Goal: Check status: Check status

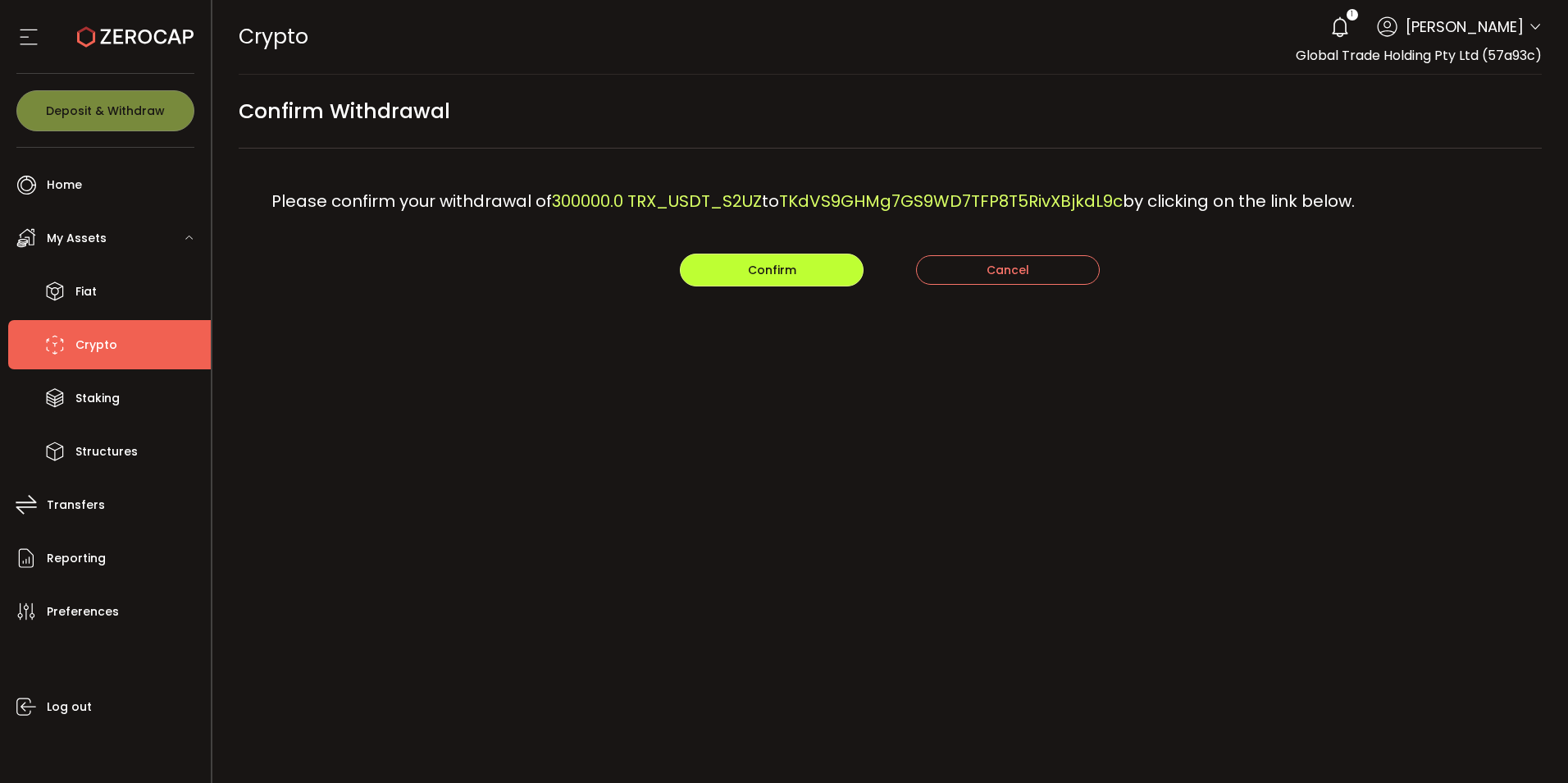
click at [748, 275] on span "Confirm" at bounding box center [772, 269] width 48 height 16
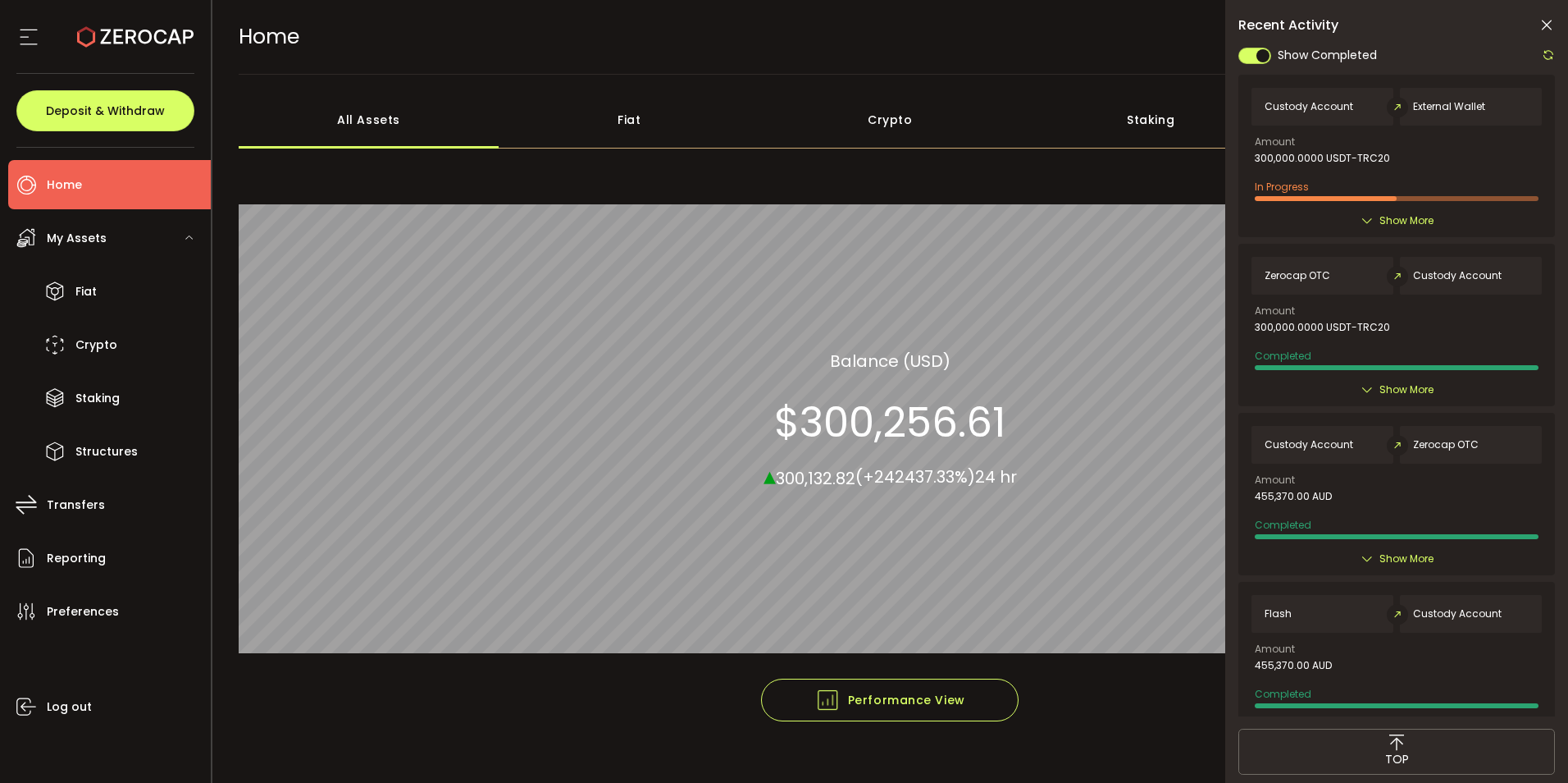
click at [1548, 58] on icon at bounding box center [1548, 54] width 13 height 13
click at [1547, 20] on icon at bounding box center [1547, 25] width 16 height 16
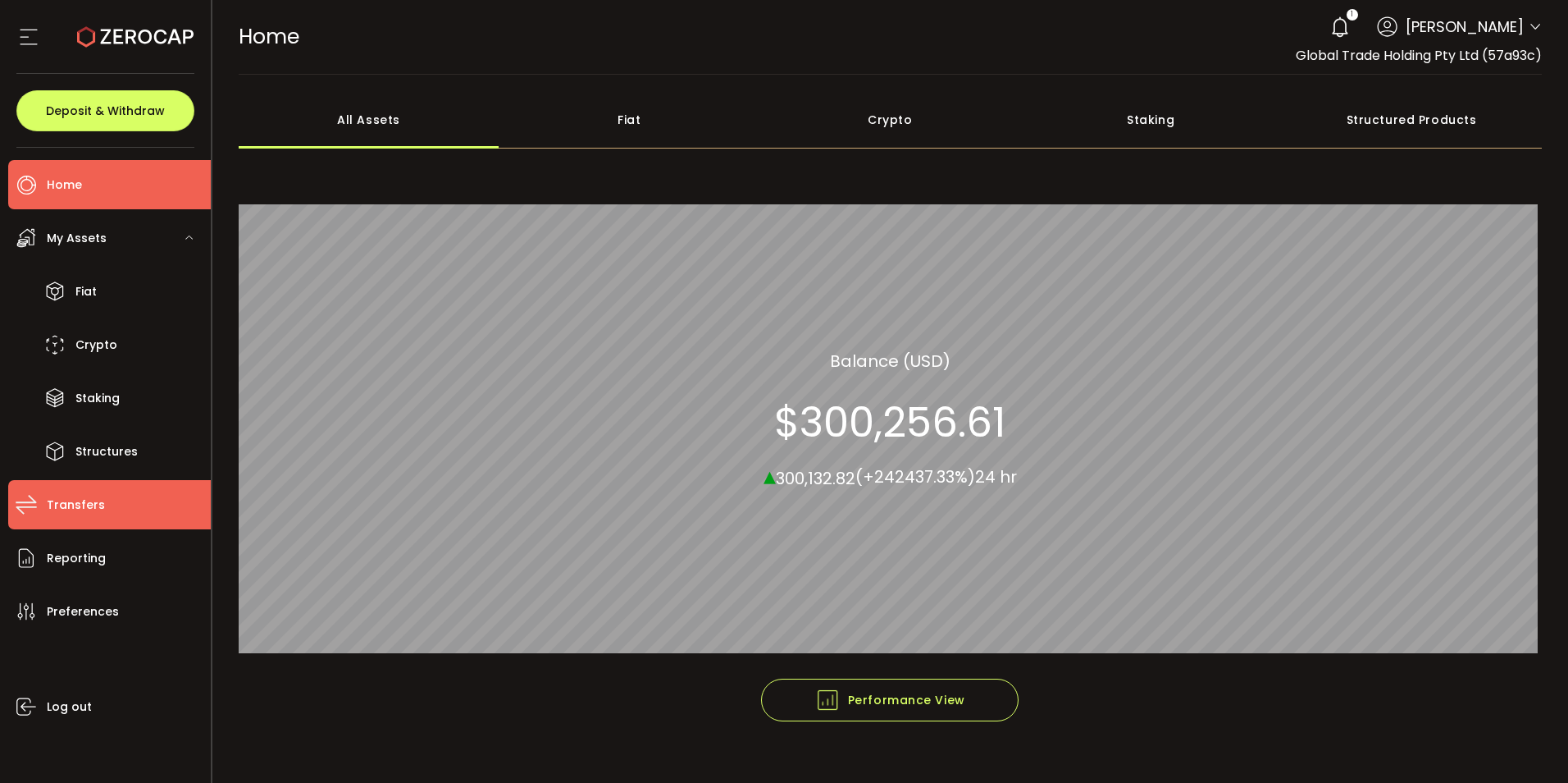
click at [84, 493] on span "Transfers" at bounding box center [76, 505] width 59 height 24
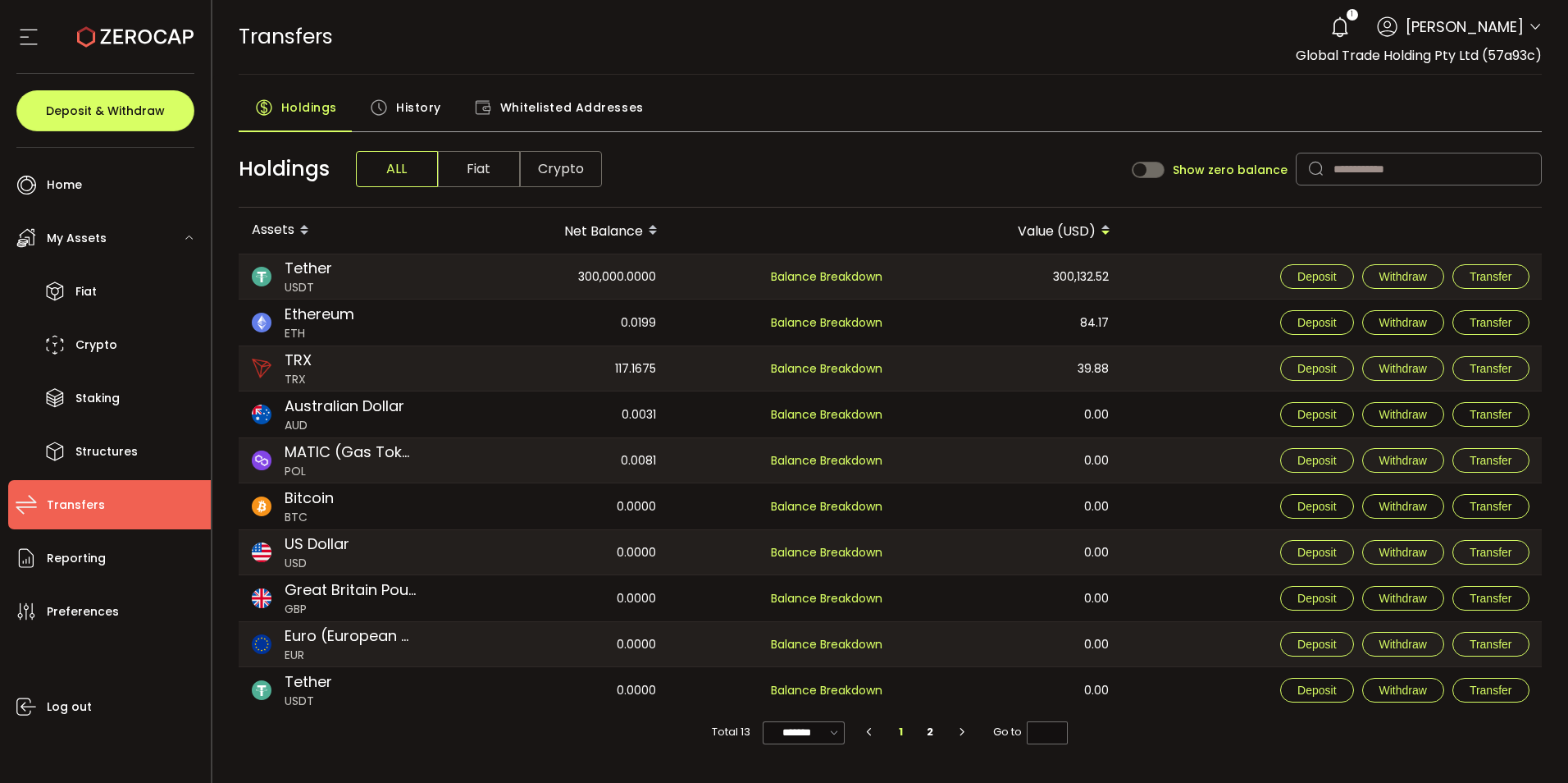
click at [421, 107] on span "History" at bounding box center [418, 107] width 45 height 33
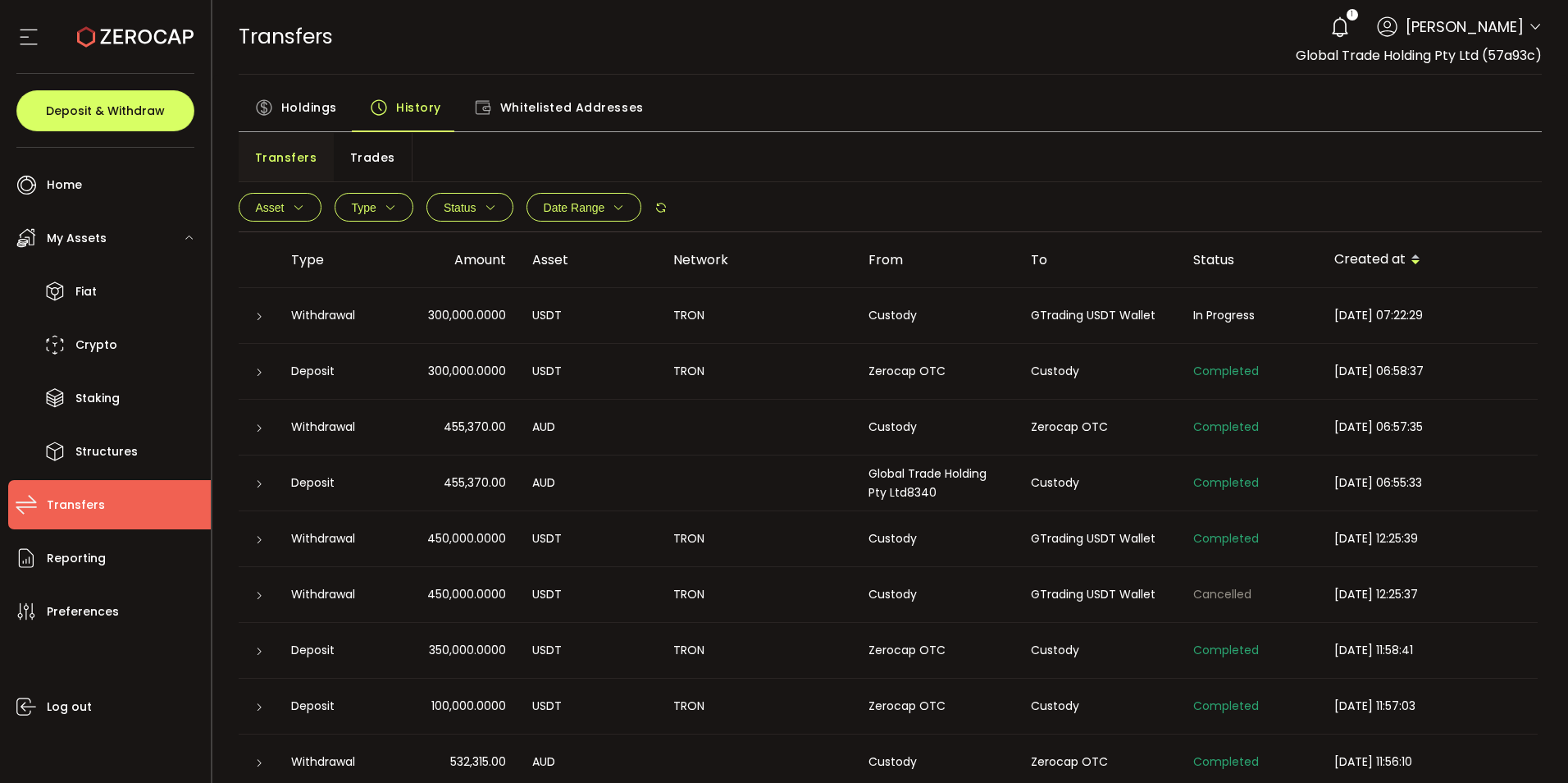
click at [254, 317] on icon at bounding box center [259, 316] width 10 height 10
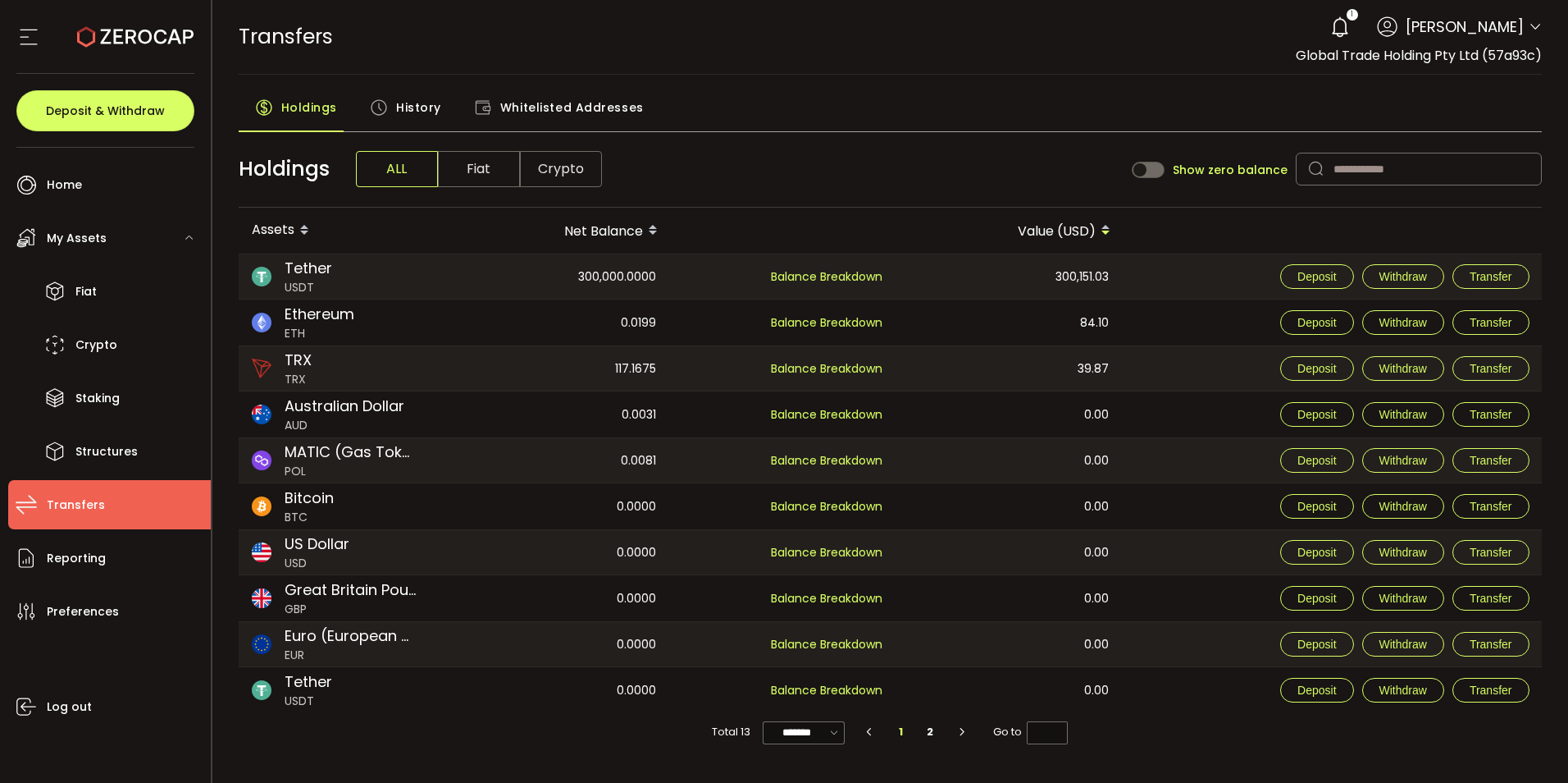
click at [418, 103] on span "History" at bounding box center [418, 107] width 45 height 33
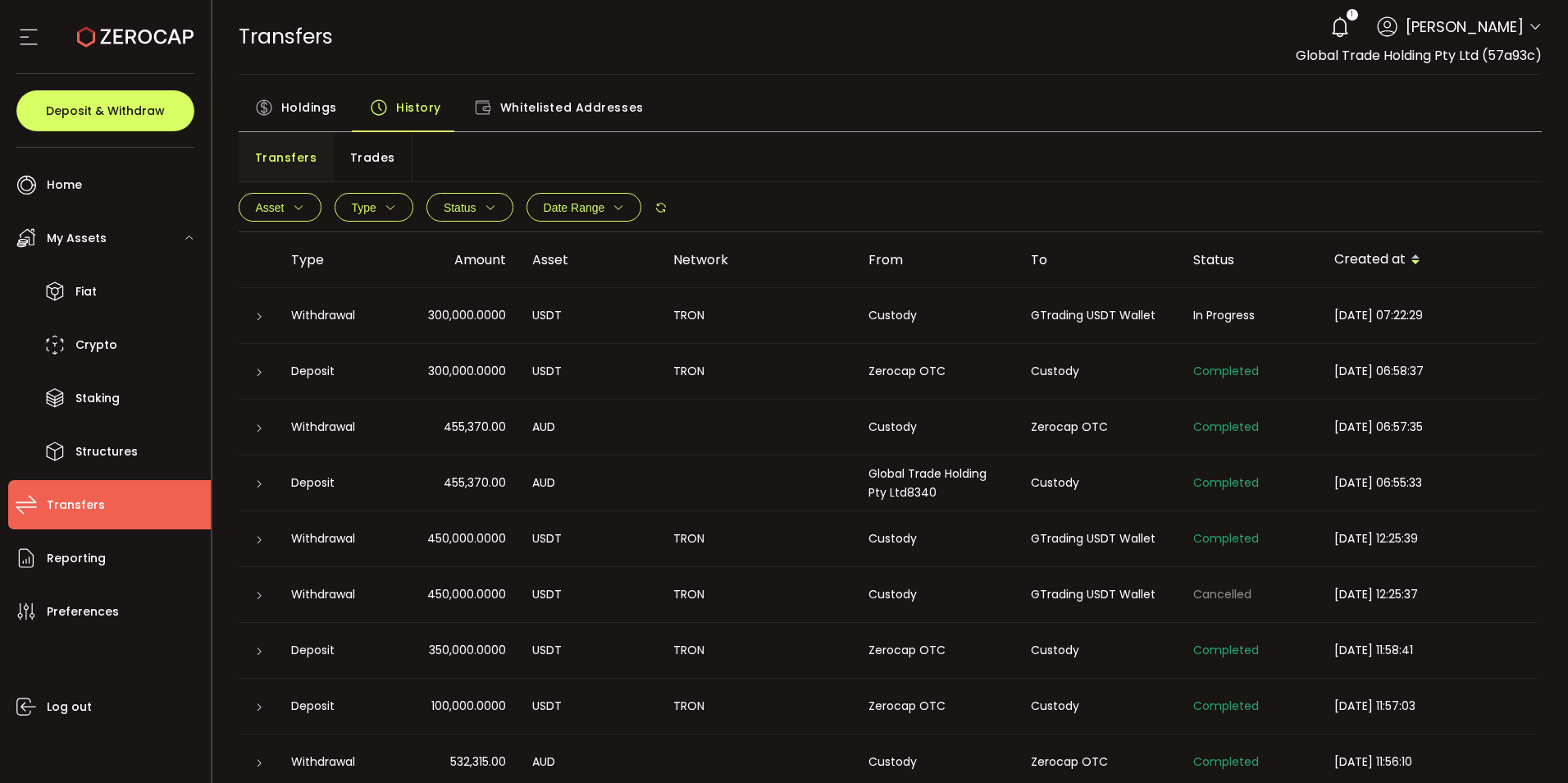
click at [251, 326] on td at bounding box center [259, 316] width 39 height 56
click at [254, 315] on icon at bounding box center [259, 316] width 10 height 10
